Goal: Find specific page/section: Find specific page/section

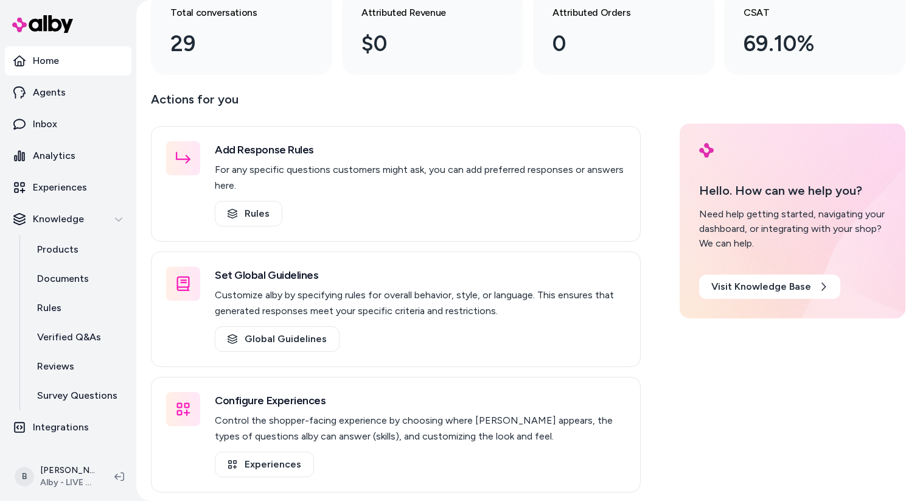
scroll to position [109, 0]
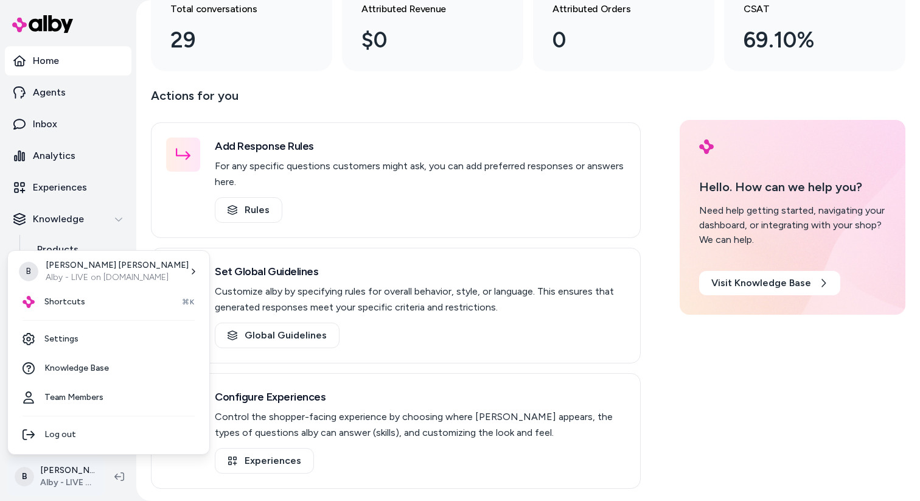
click at [60, 479] on html "Home Agents Inbox Analytics Experiences Knowledge Products Documents Rules Veri…" at bounding box center [460, 250] width 920 height 501
click at [324, 245] on html "Home Agents Inbox Analytics Experiences Knowledge Products Documents Rules Veri…" at bounding box center [460, 250] width 920 height 501
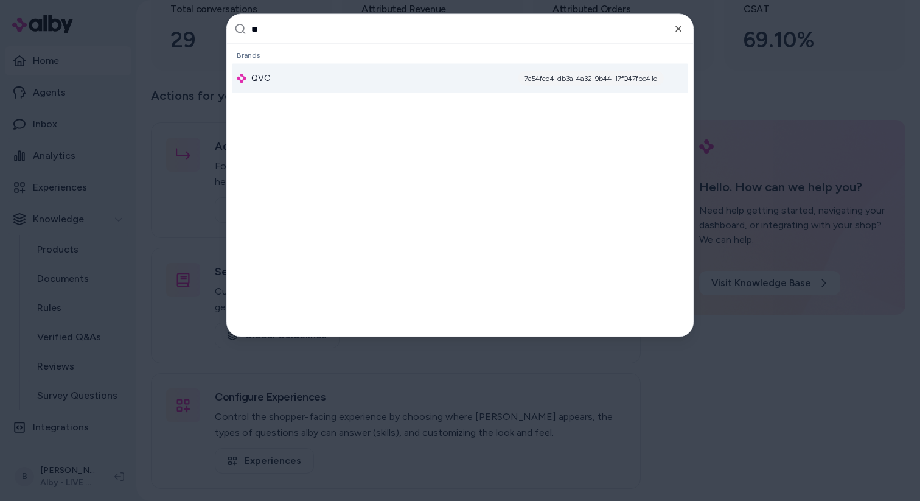
scroll to position [0, 0]
type input "***"
click at [338, 80] on div "QVC 7a54fcd4-db3a-4a32-9b44-17f047fbc41d" at bounding box center [460, 78] width 456 height 29
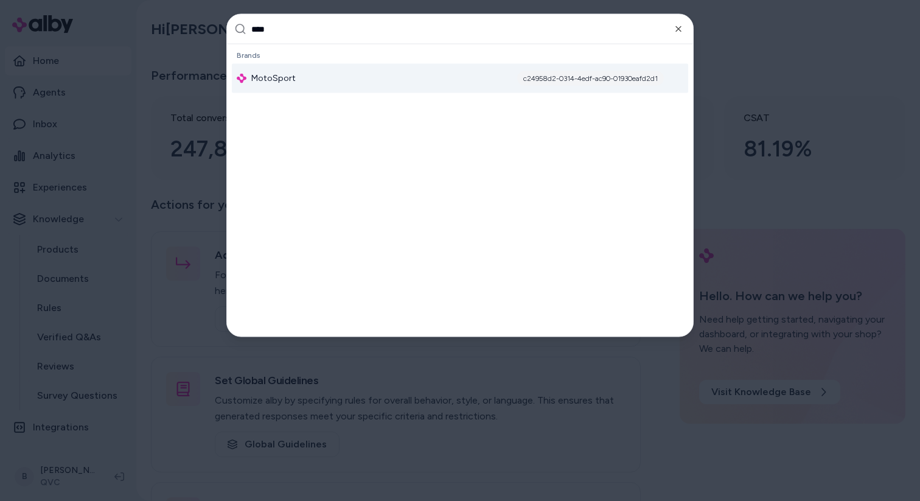
type input "****"
click at [295, 75] on div "MotoSport c24958d2-0314-4edf-ac90-01930eafd2d1" at bounding box center [460, 78] width 456 height 29
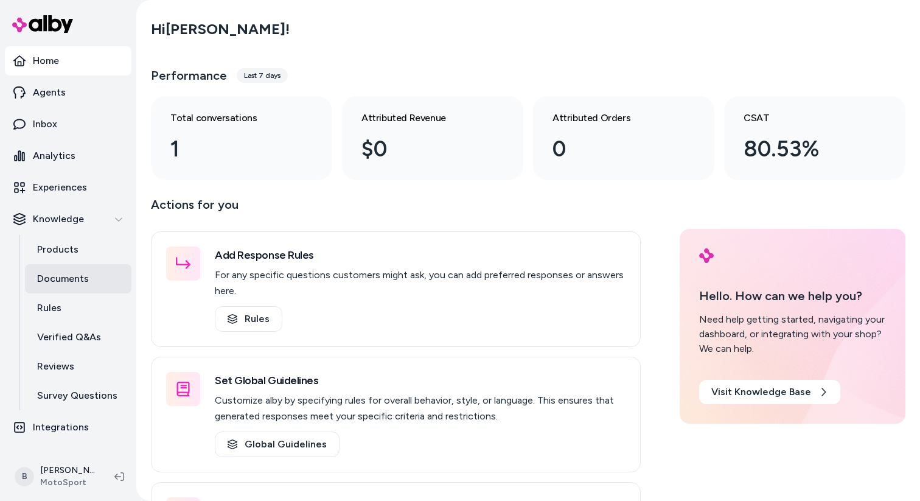
click at [80, 281] on p "Documents" at bounding box center [63, 278] width 52 height 15
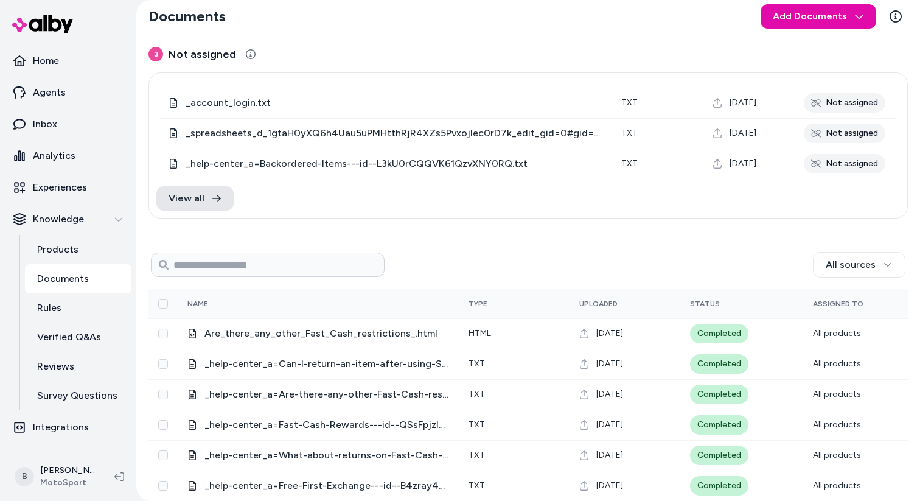
scroll to position [9, 0]
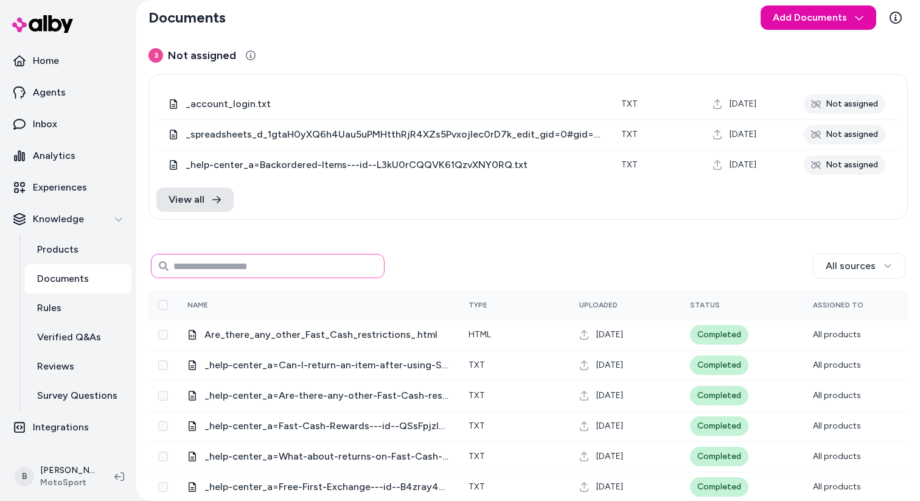
click at [238, 268] on input at bounding box center [268, 266] width 234 height 24
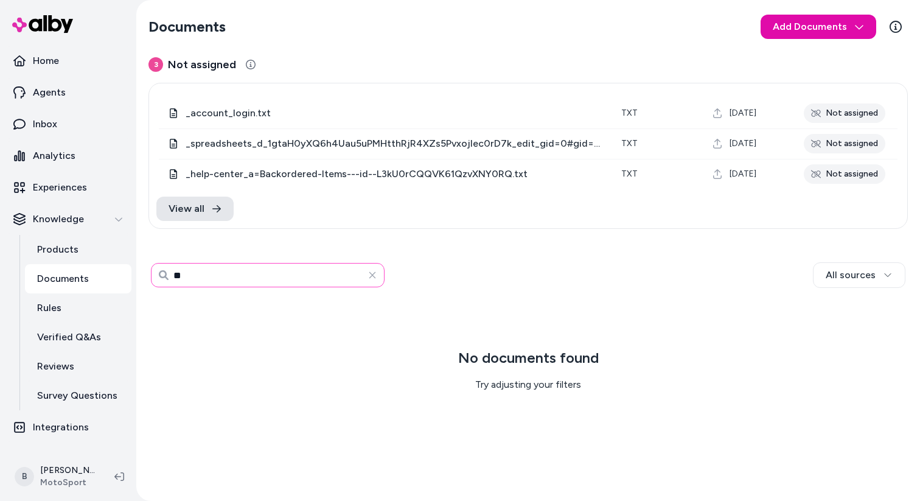
type input "*"
click at [357, 304] on div "No documents found Try adjusting your filters" at bounding box center [529, 345] width 760 height 93
